Goal: Task Accomplishment & Management: Use online tool/utility

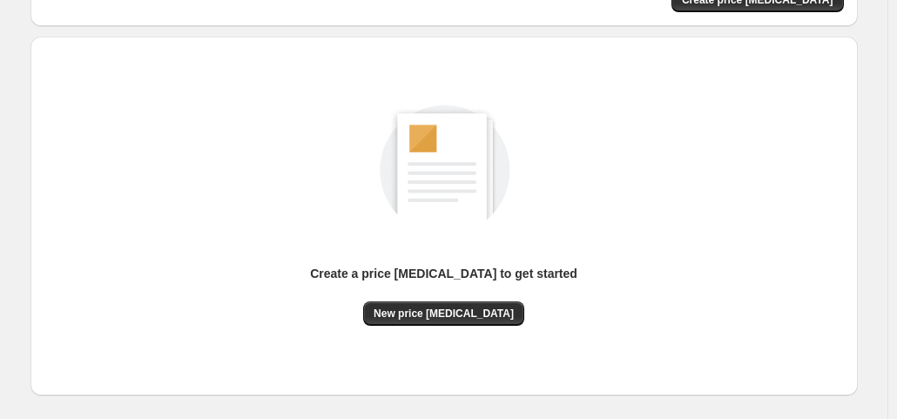
scroll to position [232, 0]
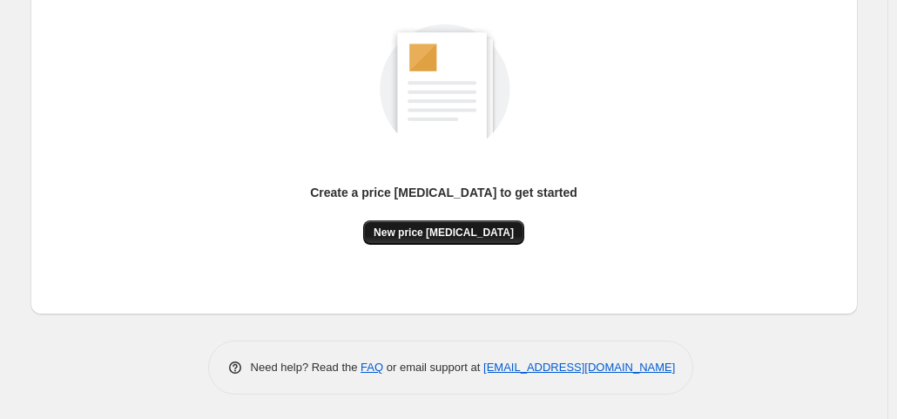
click at [440, 229] on span "New price [MEDICAL_DATA]" at bounding box center [443, 232] width 140 height 14
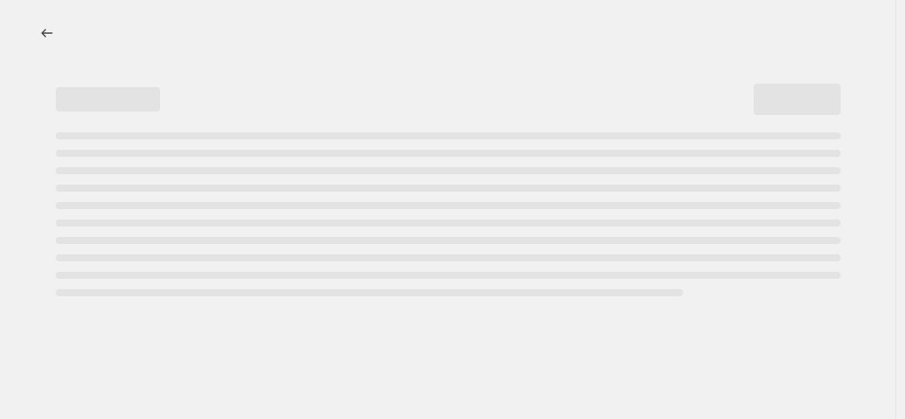
select select "percentage"
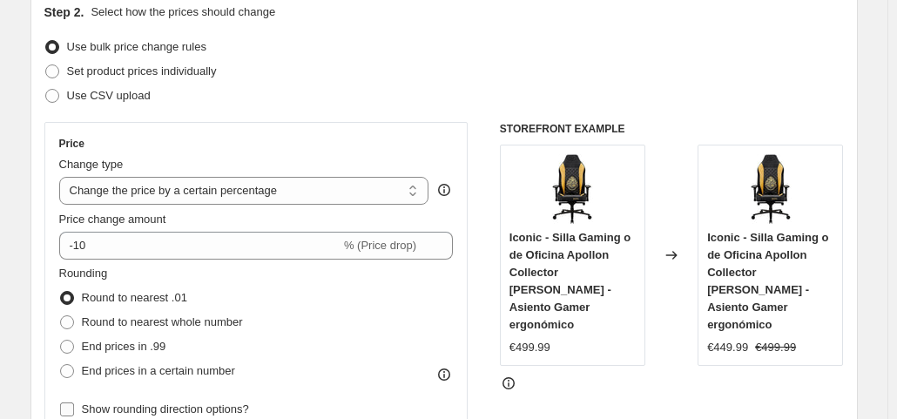
scroll to position [261, 0]
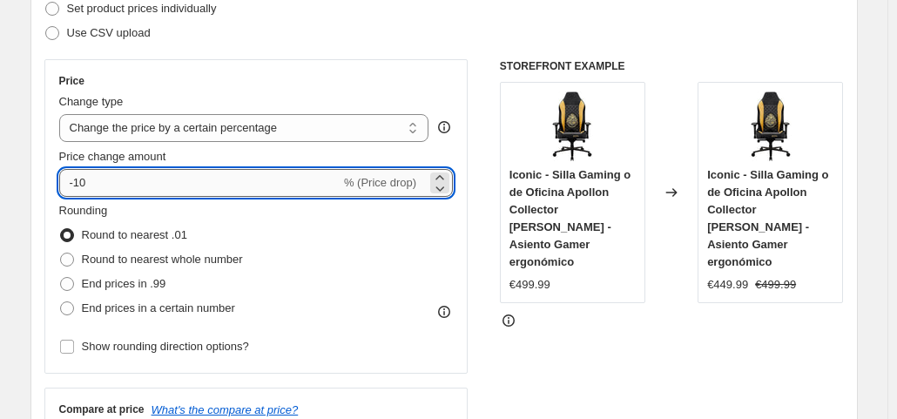
click at [184, 196] on input "-10" at bounding box center [199, 183] width 281 height 28
type input "-1"
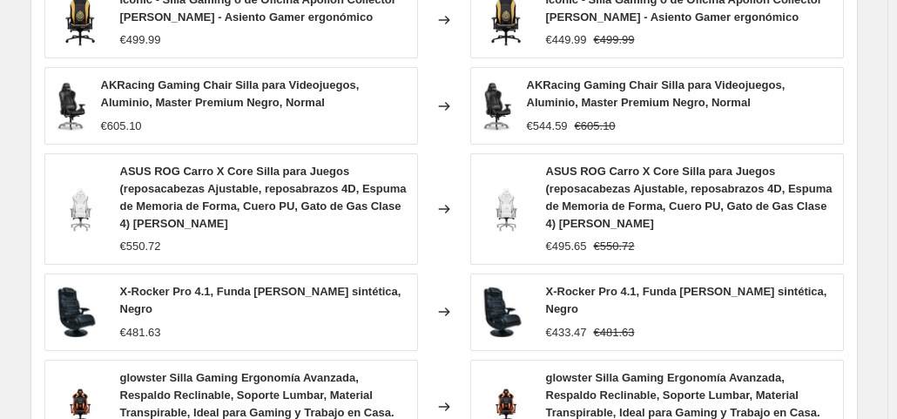
scroll to position [1391, 0]
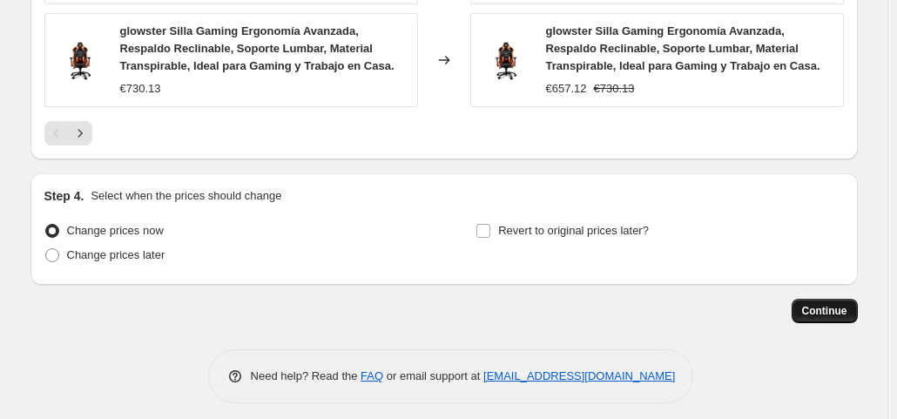
type input "-35"
click at [813, 304] on span "Continue" at bounding box center [824, 311] width 45 height 14
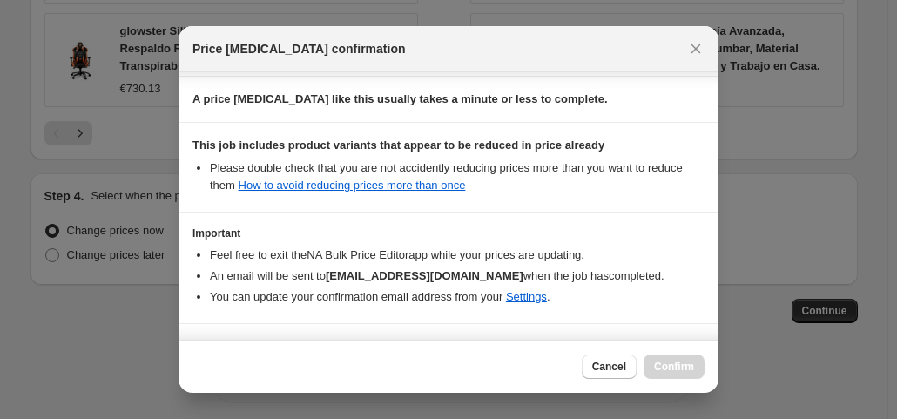
scroll to position [311, 0]
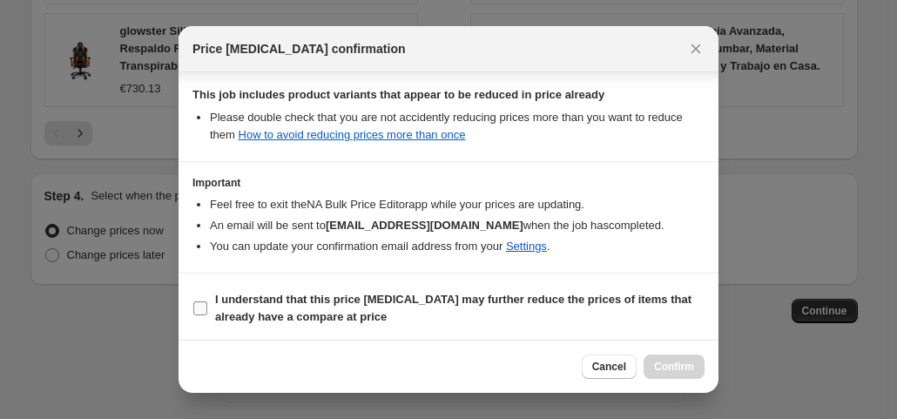
click at [193, 309] on input "I understand that this price [MEDICAL_DATA] may further reduce the prices of it…" at bounding box center [200, 308] width 14 height 14
checkbox input "true"
click at [683, 368] on span "Confirm" at bounding box center [674, 367] width 40 height 14
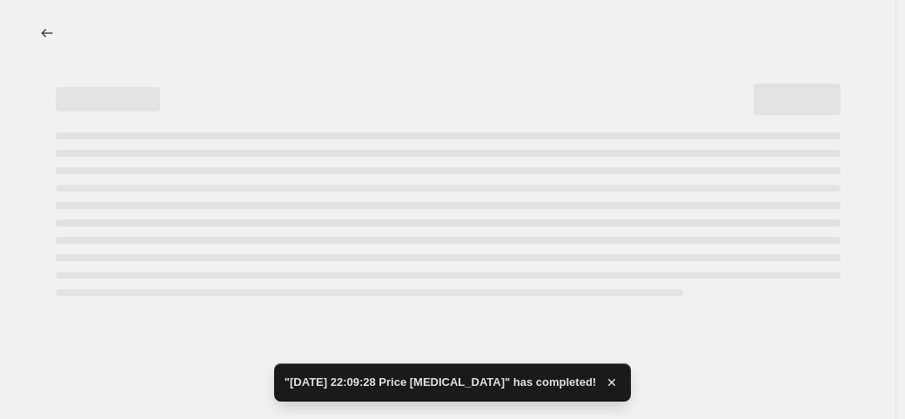
select select "percentage"
